Goal: Book appointment/travel/reservation

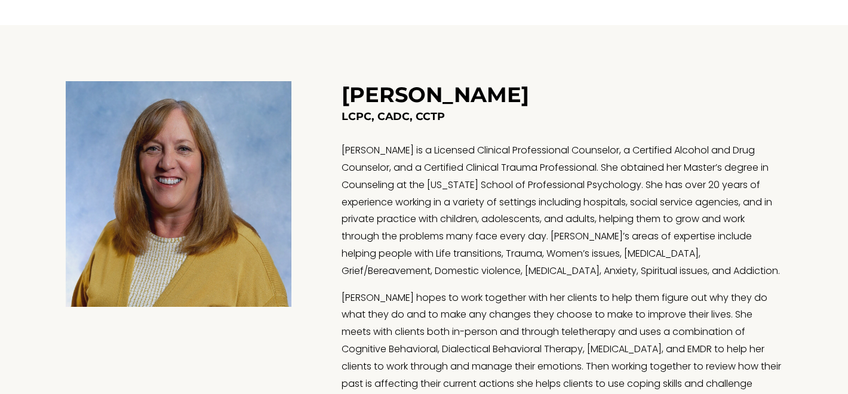
scroll to position [901, 0]
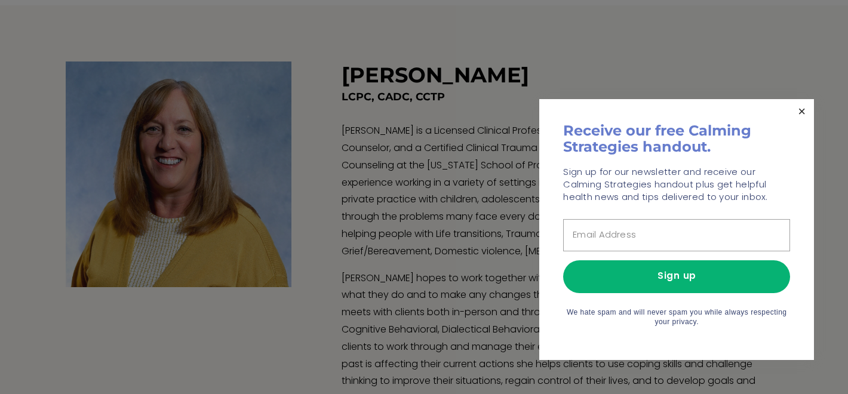
click at [798, 109] on link "Close" at bounding box center [801, 111] width 21 height 21
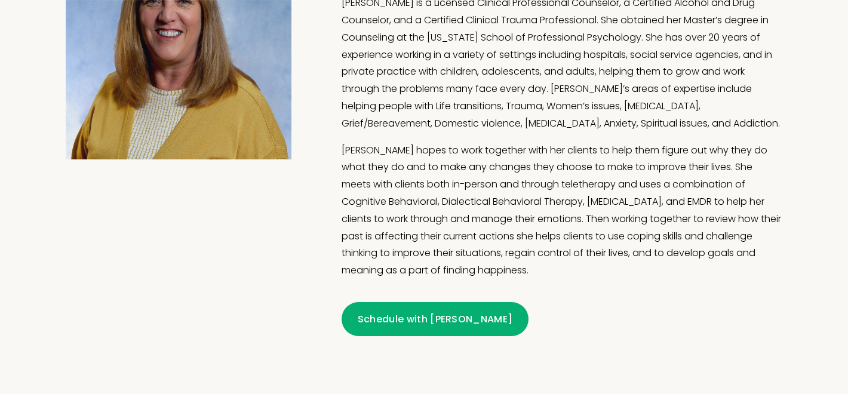
scroll to position [1030, 0]
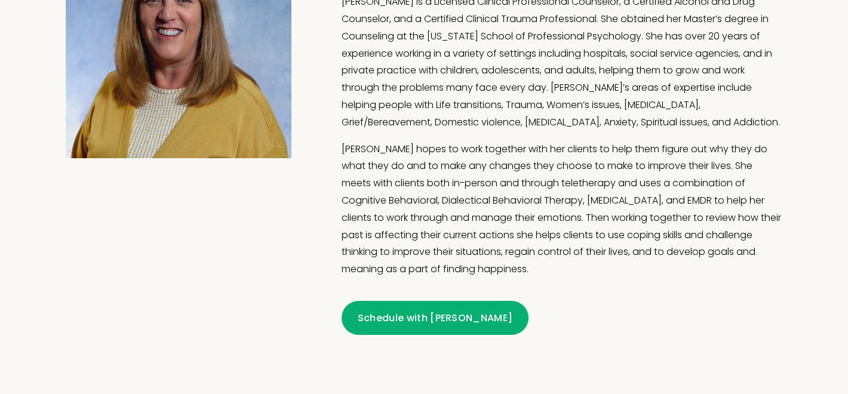
click at [400, 312] on link "Schedule with [PERSON_NAME]" at bounding box center [435, 318] width 187 height 34
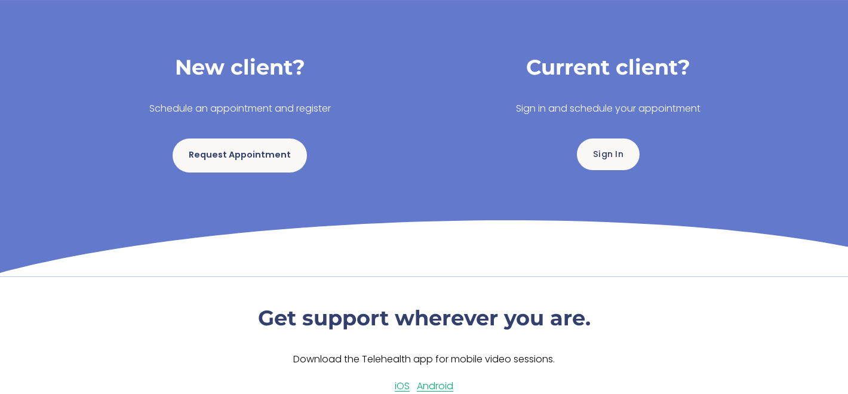
scroll to position [210, 0]
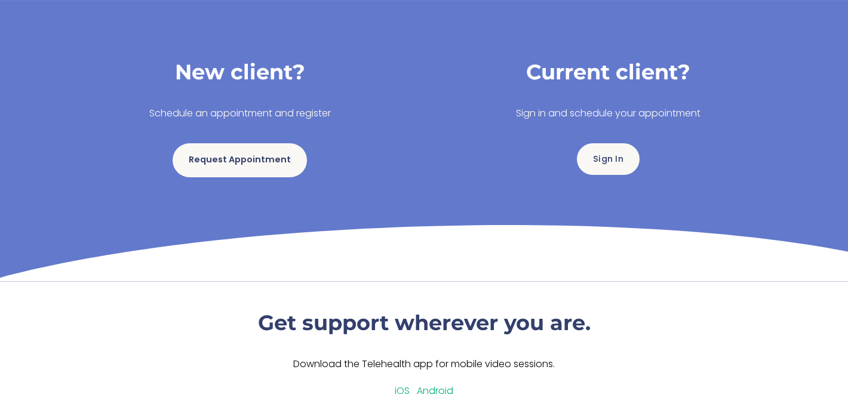
click at [245, 158] on link "Request Appointment" at bounding box center [240, 160] width 134 height 34
